Goal: Task Accomplishment & Management: Manage account settings

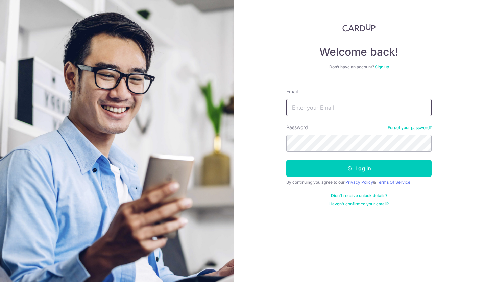
click at [314, 107] on input "Email" at bounding box center [358, 107] width 145 height 17
type input "[EMAIL_ADDRESS][DOMAIN_NAME]"
click at [286, 160] on button "Log in" at bounding box center [358, 168] width 145 height 17
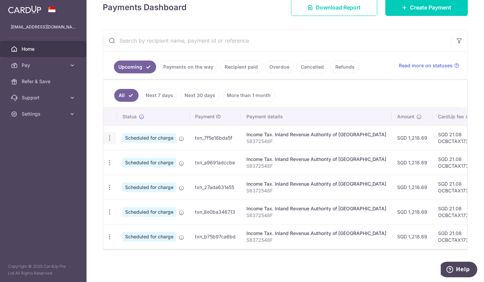
click at [111, 135] on icon "button" at bounding box center [109, 138] width 7 height 7
click at [196, 64] on link "Payments on the way" at bounding box center [188, 67] width 59 height 13
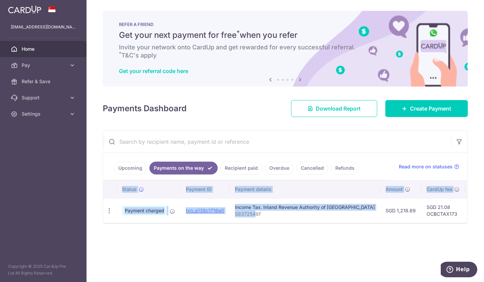
drag, startPoint x: 254, startPoint y: 222, endPoint x: 292, endPoint y: 223, distance: 37.9
click at [292, 223] on div "Status Payment ID Payment details Amount CardUp fee Total amt. Charge date Due …" at bounding box center [285, 202] width 364 height 42
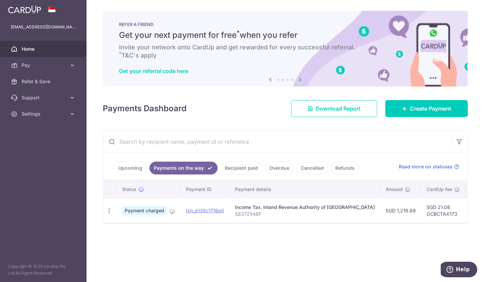
drag, startPoint x: 292, startPoint y: 223, endPoint x: 284, endPoint y: 238, distance: 17.4
click at [284, 238] on div "× Pause Schedule Pause all future payments in this series Pause just this one p…" at bounding box center [286, 141] width 398 height 282
click at [343, 110] on span "Download Report" at bounding box center [338, 108] width 45 height 8
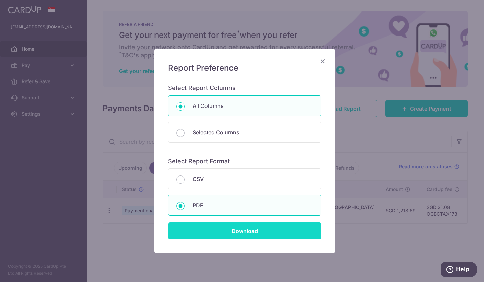
click at [238, 235] on input "Download" at bounding box center [245, 230] width 154 height 17
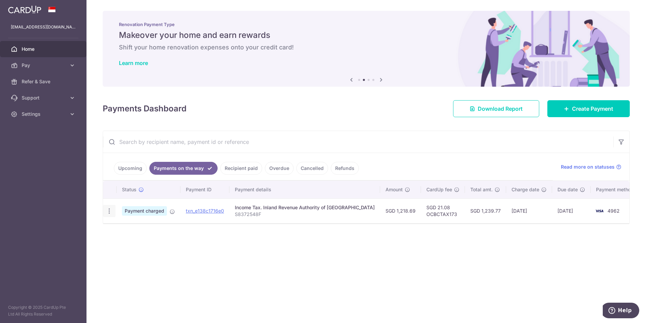
click at [110, 210] on icon "button" at bounding box center [109, 210] width 7 height 7
click at [222, 262] on div "× Pause Schedule Pause all future payments in this series Pause just this one p…" at bounding box center [367, 161] width 560 height 323
drag, startPoint x: 109, startPoint y: 210, endPoint x: 112, endPoint y: 218, distance: 8.2
click at [109, 210] on icon "button" at bounding box center [109, 210] width 7 height 7
click at [121, 229] on link "PDF Receipt" at bounding box center [138, 229] width 70 height 16
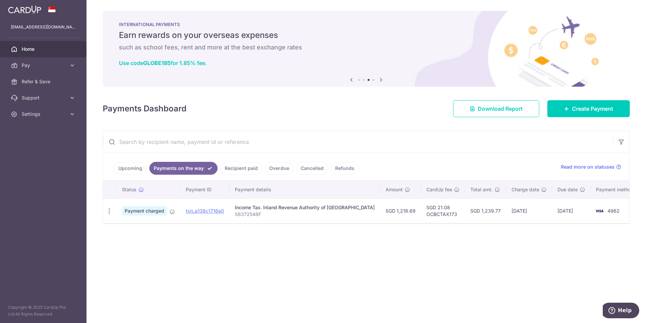
click at [242, 166] on link "Recipient paid" at bounding box center [241, 168] width 42 height 13
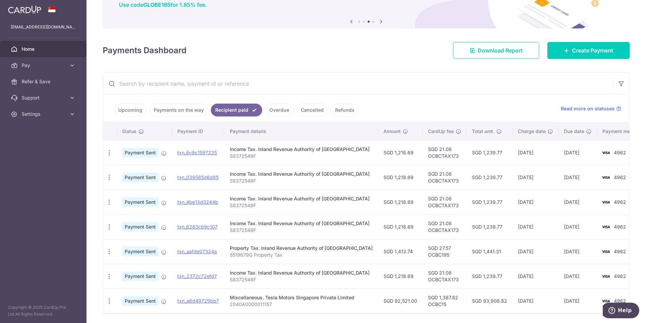
scroll to position [68, 0]
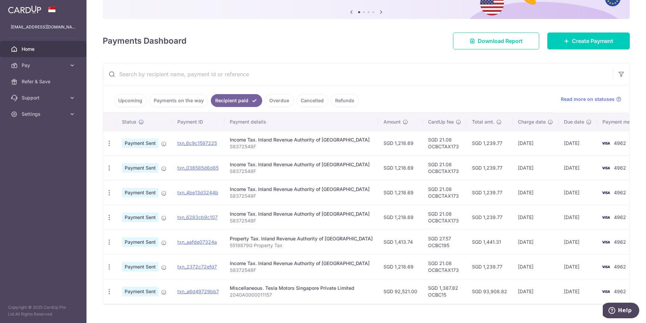
click at [193, 97] on link "Payments on the way" at bounding box center [178, 100] width 59 height 13
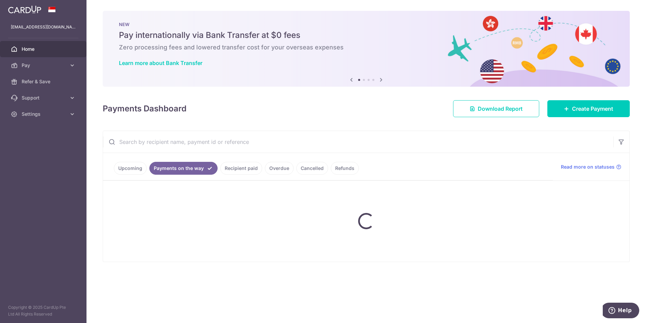
scroll to position [0, 0]
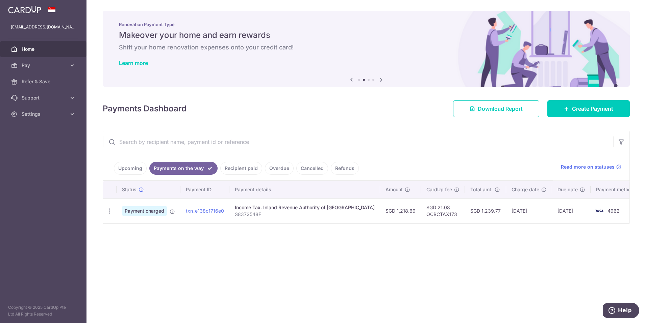
click at [132, 166] on link "Upcoming" at bounding box center [130, 168] width 33 height 13
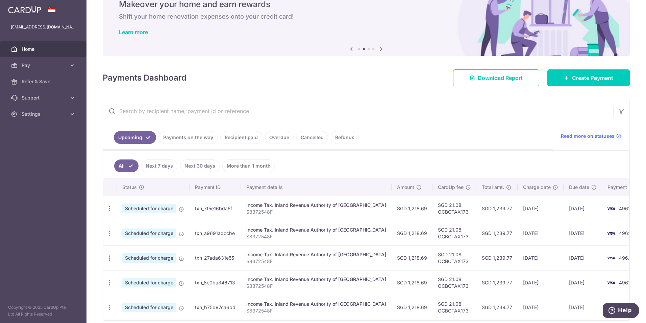
scroll to position [61, 0]
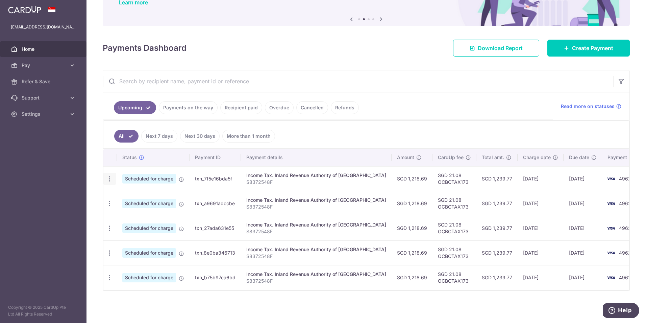
click at [110, 178] on icon "button" at bounding box center [109, 178] width 7 height 7
click at [140, 213] on span "Cancel payment" at bounding box center [145, 214] width 45 height 8
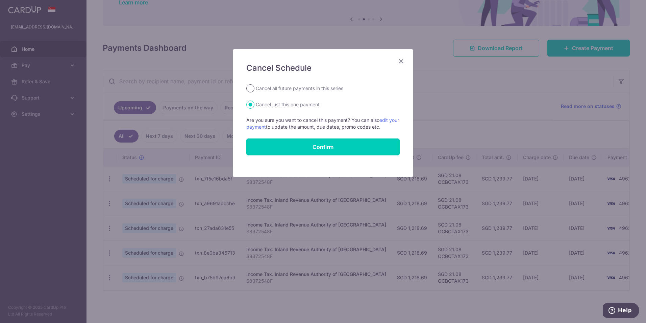
click at [252, 87] on input "Cancel all future payments in this series" at bounding box center [250, 88] width 8 height 8
radio input "true"
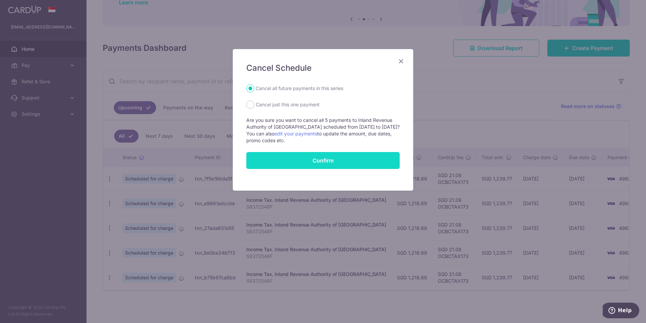
click at [326, 159] on button "Confirm" at bounding box center [323, 160] width 154 height 17
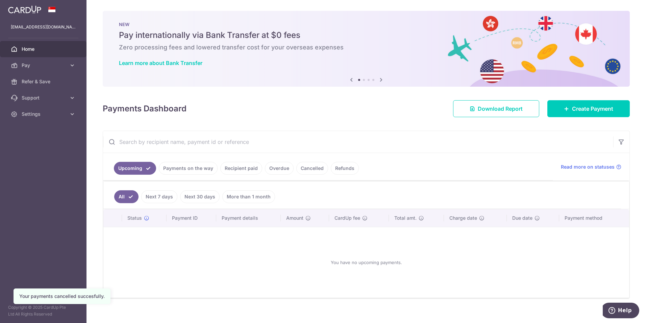
click at [196, 168] on link "Payments on the way" at bounding box center [188, 168] width 59 height 13
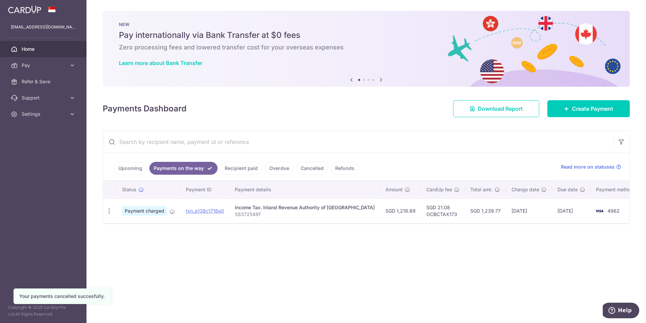
click at [131, 169] on link "Upcoming" at bounding box center [130, 168] width 33 height 13
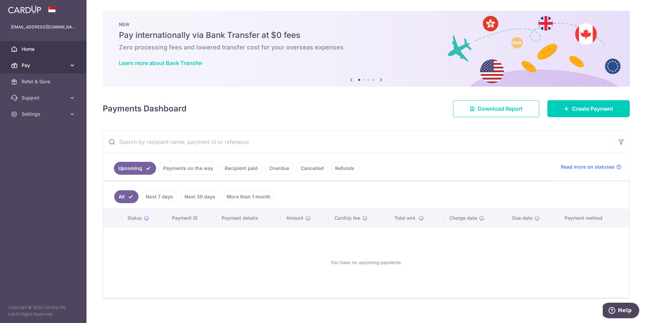
click at [71, 62] on icon at bounding box center [72, 65] width 7 height 7
click at [443, 156] on ul "Upcoming Payments on the way Recipient paid Overdue Cancelled Refunds" at bounding box center [328, 166] width 450 height 27
click at [428, 167] on ul "Upcoming Payments on the way Recipient paid Overdue Cancelled Refunds" at bounding box center [328, 166] width 450 height 27
